Goal: Task Accomplishment & Management: Complete application form

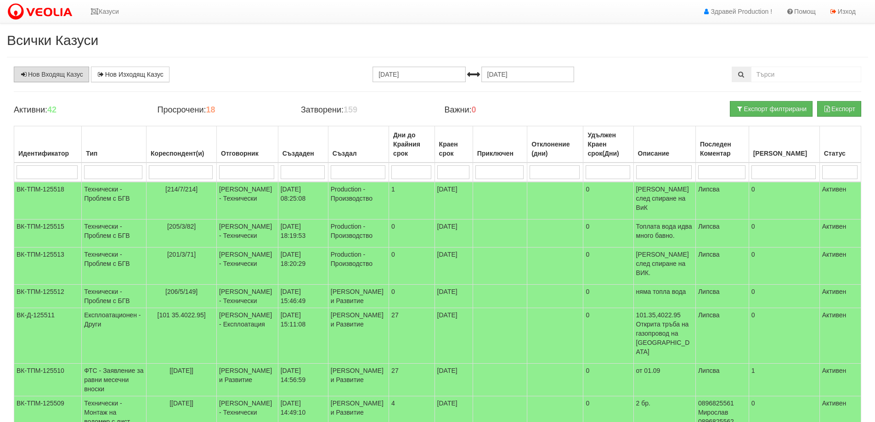
click at [54, 73] on link "Нов Входящ Казус" at bounding box center [51, 75] width 75 height 16
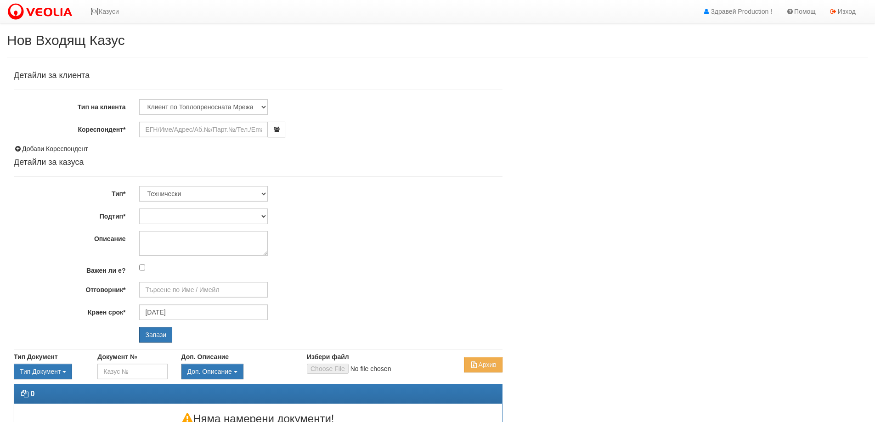
type input "16/09/2025"
type input "Дончо Дончев - Технически"
click at [155, 127] on input "Кореспондент*" at bounding box center [203, 130] width 129 height 16
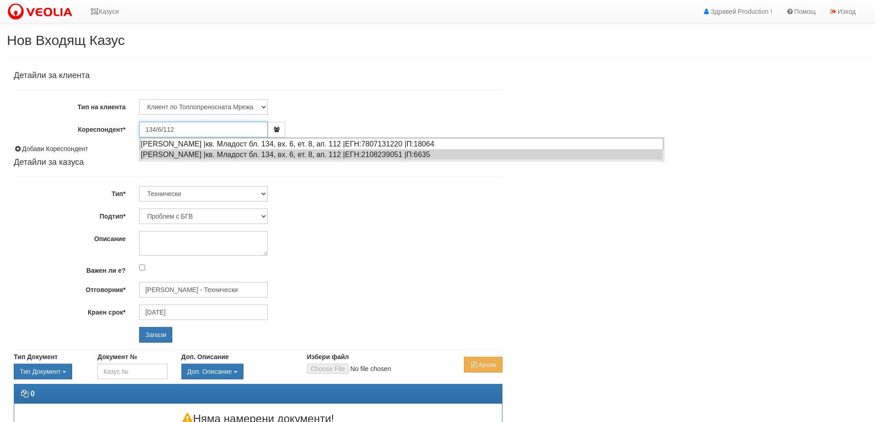
click at [256, 144] on div "НИКОЛАЙ КУРТЕВ ИВАНОВ |кв. Младост бл. 134, вх. 6, ет. 8, ап. 112 |ЕГН:78071312…" at bounding box center [401, 143] width 523 height 11
type input "НИКОЛАЙ КУРТЕВ ИВАНОВ"
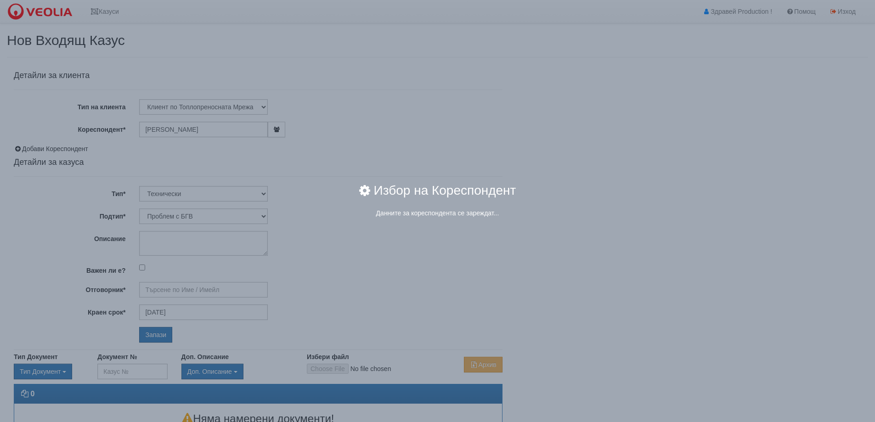
type input "Дончо Дончев - Технически"
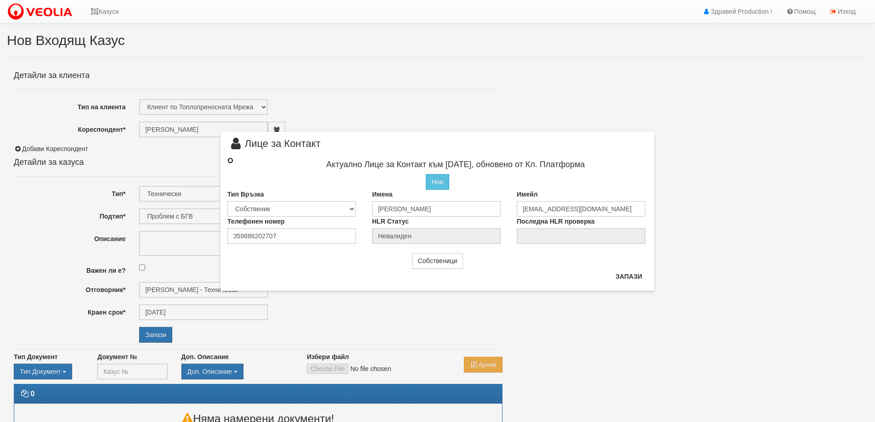
click at [229, 160] on input "radio" at bounding box center [230, 160] width 6 height 6
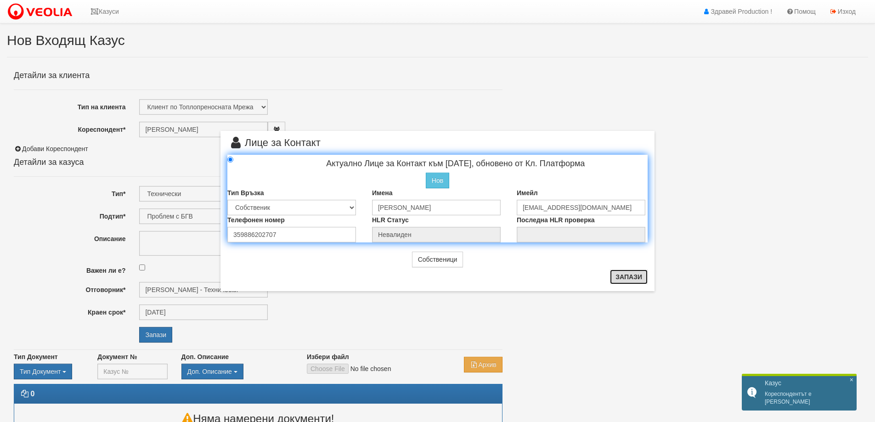
click at [626, 279] on button "Запази" at bounding box center [629, 276] width 38 height 15
radio input "true"
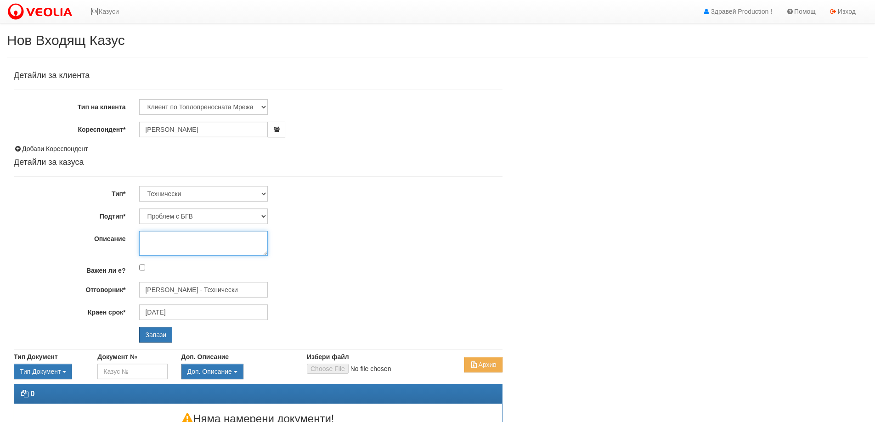
click at [164, 236] on textarea "Описание" at bounding box center [203, 243] width 129 height 25
type textarea "Няма БГВ."
click at [159, 335] on input "Запази" at bounding box center [155, 335] width 33 height 16
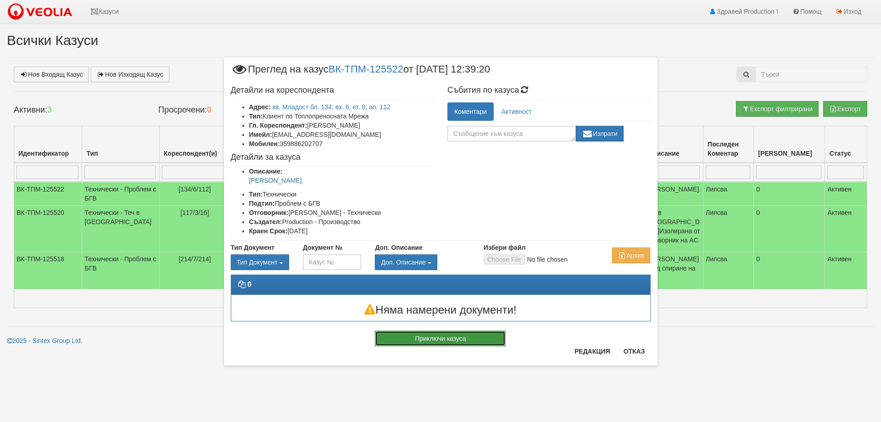
click at [482, 337] on button "Приключи казуса" at bounding box center [440, 339] width 131 height 16
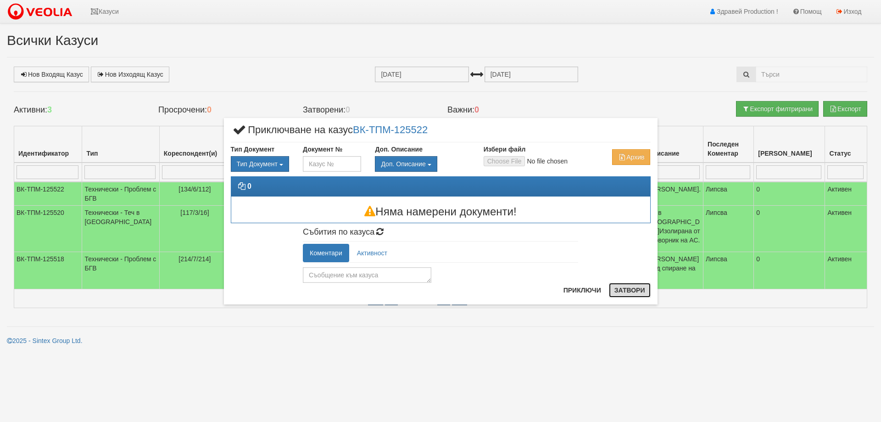
click at [630, 292] on button "Затвори" at bounding box center [630, 290] width 42 height 15
